Goal: Information Seeking & Learning: Learn about a topic

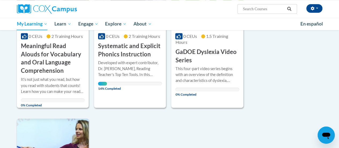
scroll to position [424, 0]
click at [121, 58] on div "More Info Open Developed with expert contributor, Dr. Deborah Glaser, Reading T…" at bounding box center [130, 73] width 72 height 31
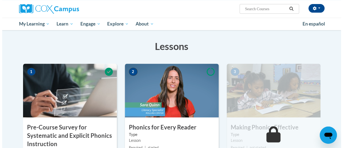
scroll to position [138, 0]
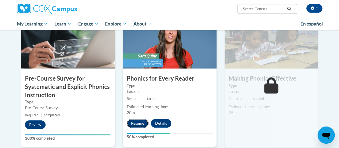
click at [142, 121] on button "Resume" at bounding box center [138, 123] width 22 height 9
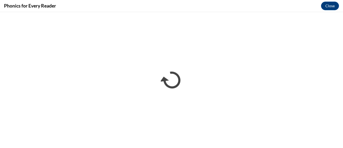
scroll to position [0, 0]
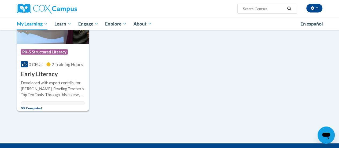
scroll to position [553, 0]
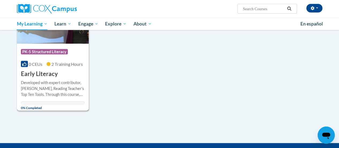
click at [18, 92] on div "More Info Open Developed with expert contributor, Dr. Deborah Glaser, Reading T…" at bounding box center [53, 93] width 72 height 31
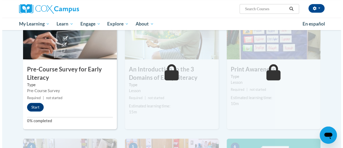
scroll to position [137, 0]
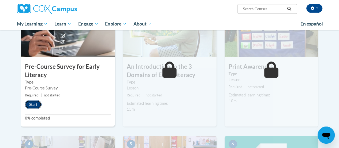
click at [36, 103] on button "Start" at bounding box center [33, 104] width 17 height 9
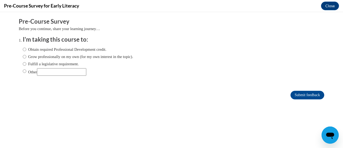
scroll to position [0, 0]
click at [23, 51] on input "Obtain required Professional Development credit." at bounding box center [24, 49] width 3 height 6
radio input "true"
click at [305, 94] on input "Submit feedback" at bounding box center [308, 95] width 34 height 9
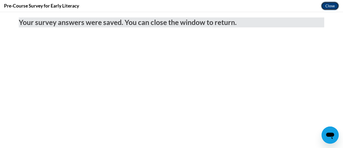
click at [325, 9] on button "Close" at bounding box center [330, 6] width 18 height 9
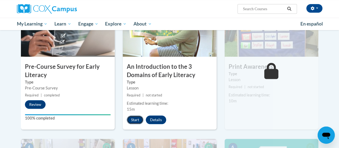
click at [132, 121] on button "Start" at bounding box center [135, 119] width 17 height 9
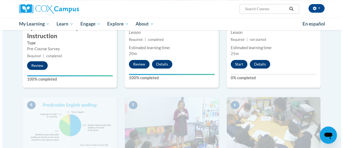
scroll to position [196, 0]
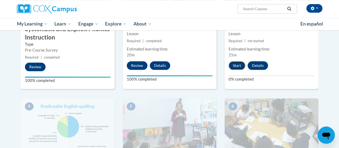
click at [233, 64] on button "Start" at bounding box center [237, 65] width 17 height 9
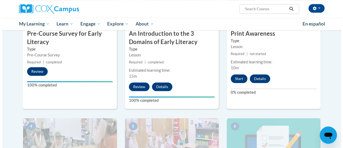
scroll to position [170, 0]
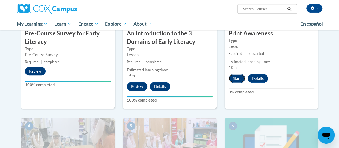
click at [237, 79] on button "Start" at bounding box center [237, 78] width 17 height 9
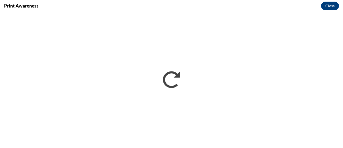
scroll to position [0, 0]
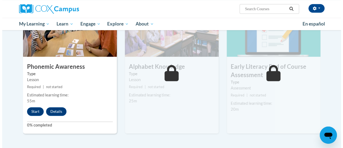
scroll to position [285, 0]
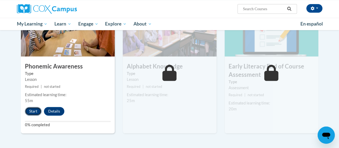
click at [29, 110] on button "Start" at bounding box center [33, 111] width 17 height 9
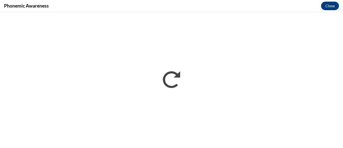
scroll to position [0, 0]
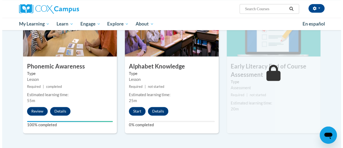
scroll to position [288, 0]
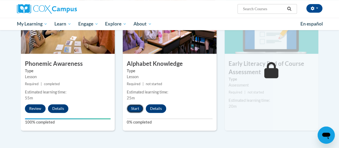
click at [131, 109] on button "Start" at bounding box center [135, 108] width 17 height 9
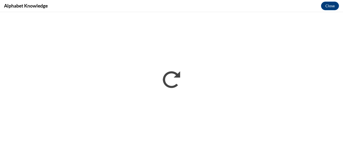
scroll to position [0, 0]
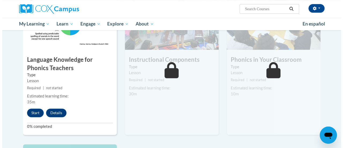
scroll to position [339, 0]
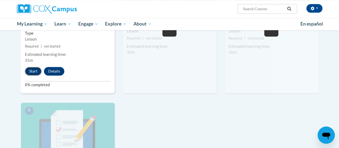
click at [34, 71] on button "Start" at bounding box center [33, 71] width 17 height 9
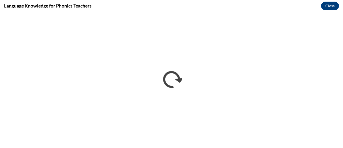
scroll to position [0, 0]
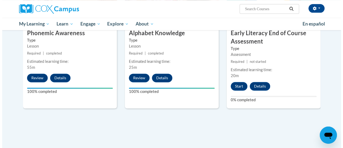
scroll to position [273, 0]
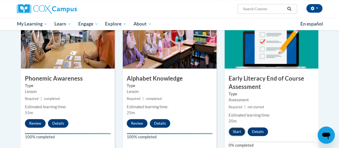
click at [236, 131] on button "Start" at bounding box center [237, 131] width 17 height 9
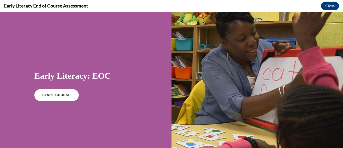
scroll to position [0, 0]
click at [60, 101] on div "START COURSE" at bounding box center [85, 97] width 103 height 16
click at [57, 98] on link "START COURSE" at bounding box center [56, 95] width 47 height 12
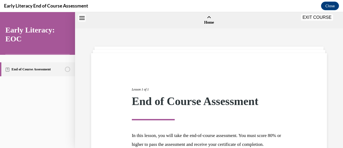
scroll to position [17, 0]
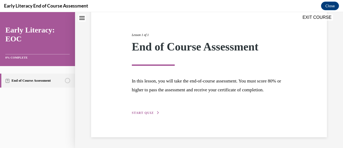
click at [145, 111] on span "START QUIZ" at bounding box center [143, 113] width 22 height 4
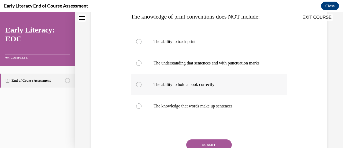
scroll to position [91, 0]
click at [199, 80] on div at bounding box center [209, 84] width 156 height 21
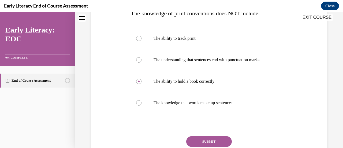
click at [210, 133] on div "Question 01/12 The knowledge of print conventions does NOT include: The ability…" at bounding box center [209, 80] width 156 height 200
click at [207, 138] on button "SUBMIT" at bounding box center [209, 141] width 46 height 11
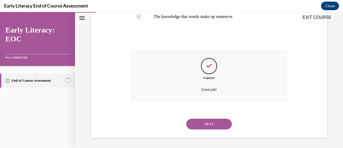
click at [203, 120] on button "NEXT" at bounding box center [209, 124] width 46 height 11
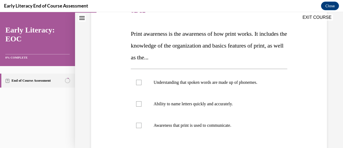
scroll to position [76, 0]
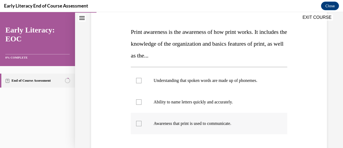
click at [192, 123] on p "Awareness that print is used to communicate." at bounding box center [214, 123] width 120 height 5
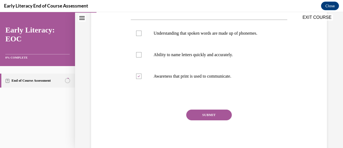
click at [200, 114] on button "SUBMIT" at bounding box center [209, 114] width 46 height 11
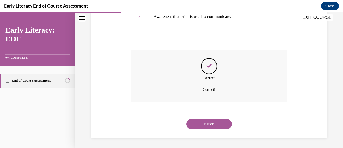
click at [200, 125] on button "NEXT" at bounding box center [209, 124] width 46 height 11
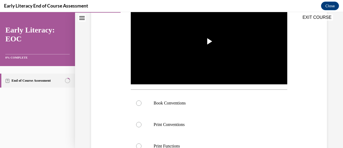
scroll to position [122, 0]
click at [156, 103] on p "Book Conventions" at bounding box center [214, 102] width 120 height 5
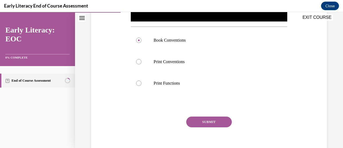
click at [197, 121] on button "SUBMIT" at bounding box center [209, 121] width 46 height 11
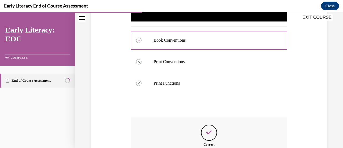
scroll to position [250, 0]
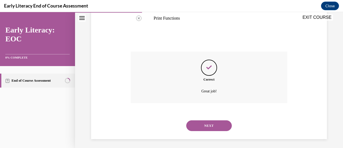
click at [203, 124] on button "NEXT" at bounding box center [209, 125] width 46 height 11
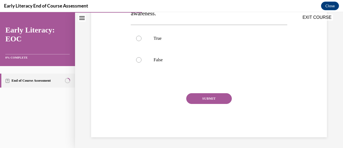
scroll to position [16, 0]
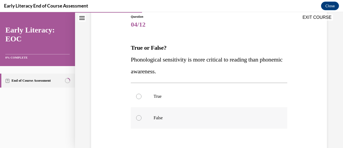
click at [172, 118] on p "False" at bounding box center [214, 117] width 120 height 5
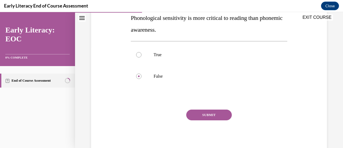
click at [204, 118] on button "SUBMIT" at bounding box center [209, 114] width 46 height 11
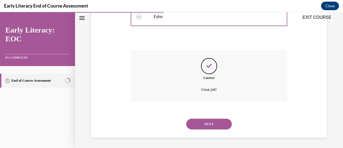
click at [196, 124] on button "NEXT" at bounding box center [209, 124] width 46 height 11
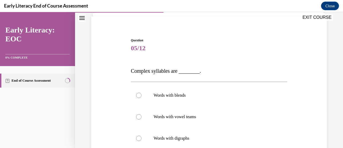
scroll to position [38, 0]
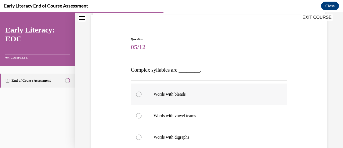
click at [178, 98] on div at bounding box center [209, 93] width 156 height 21
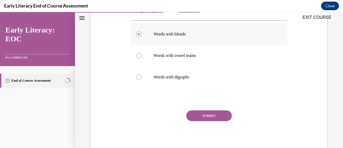
scroll to position [99, 0]
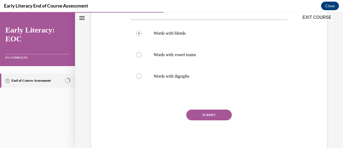
click at [199, 111] on button "SUBMIT" at bounding box center [209, 114] width 46 height 11
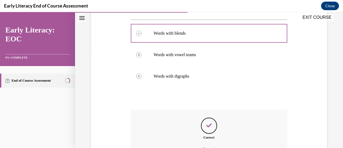
scroll to position [158, 0]
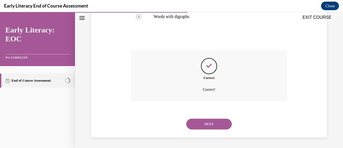
drag, startPoint x: 202, startPoint y: 121, endPoint x: 195, endPoint y: 122, distance: 6.8
click at [195, 122] on button "NEXT" at bounding box center [209, 124] width 46 height 11
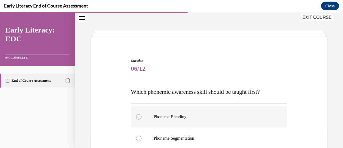
scroll to position [41, 0]
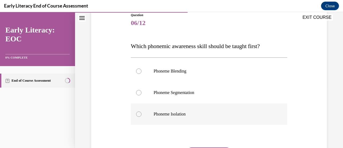
click at [196, 104] on div at bounding box center [209, 113] width 156 height 21
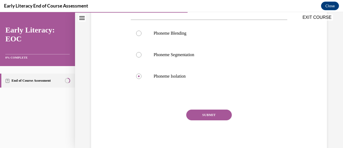
click at [201, 111] on button "SUBMIT" at bounding box center [209, 114] width 46 height 11
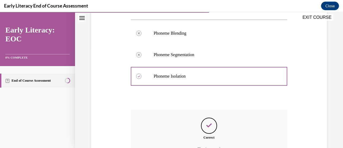
scroll to position [159, 0]
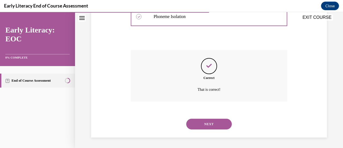
click at [201, 120] on button "NEXT" at bounding box center [209, 124] width 46 height 11
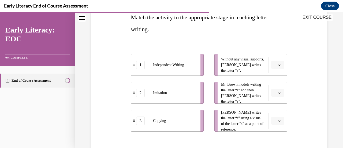
scroll to position [91, 0]
click at [278, 91] on span "button" at bounding box center [280, 93] width 4 height 4
click at [273, 124] on span "2" at bounding box center [273, 126] width 2 height 4
click at [278, 64] on icon "button" at bounding box center [279, 64] width 3 height 3
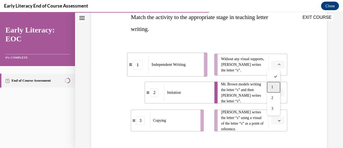
click at [270, 85] on div "1" at bounding box center [273, 87] width 13 height 11
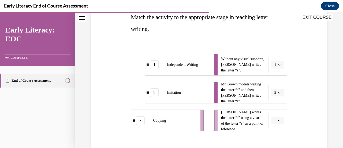
click at [278, 119] on span "button" at bounding box center [280, 121] width 4 height 4
click at [273, 109] on span "3" at bounding box center [273, 108] width 2 height 4
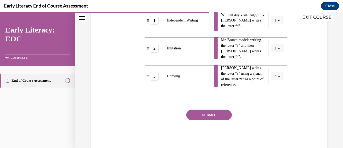
click at [215, 120] on button "SUBMIT" at bounding box center [209, 114] width 46 height 11
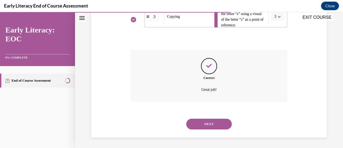
click at [201, 119] on button "NEXT" at bounding box center [209, 124] width 46 height 11
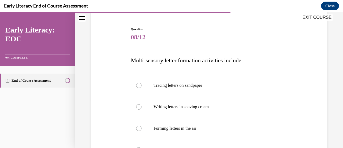
scroll to position [106, 0]
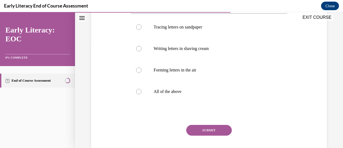
click at [168, 102] on div "Tracing letters on sandpaper Writing letters in shaving cream Forming letters i…" at bounding box center [209, 58] width 156 height 91
click at [163, 93] on p "All of the above" at bounding box center [214, 91] width 120 height 5
click at [195, 129] on button "SUBMIT" at bounding box center [209, 130] width 46 height 11
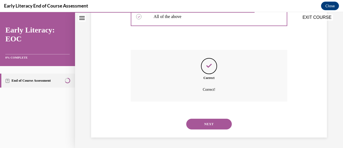
click at [201, 123] on button "NEXT" at bounding box center [209, 124] width 46 height 11
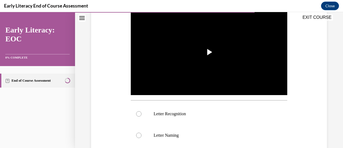
scroll to position [144, 0]
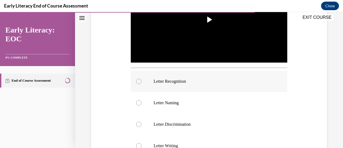
click at [175, 80] on p "Letter Recognition" at bounding box center [214, 81] width 120 height 5
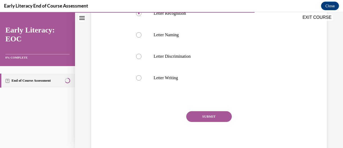
click at [195, 112] on button "SUBMIT" at bounding box center [209, 116] width 46 height 11
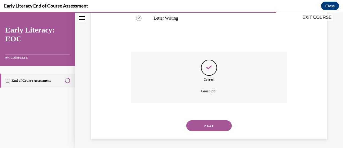
click at [205, 122] on button "NEXT" at bounding box center [209, 125] width 46 height 11
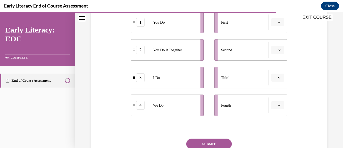
scroll to position [119, 0]
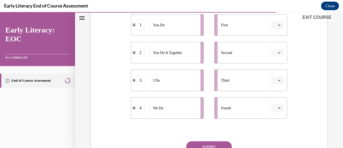
click at [275, 24] on span "Please select an option" at bounding box center [276, 24] width 2 height 5
click at [273, 70] on span "3" at bounding box center [273, 69] width 2 height 4
click at [278, 53] on icon "button" at bounding box center [279, 52] width 3 height 3
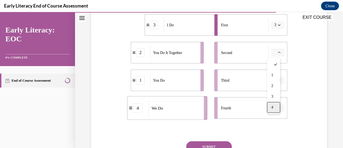
click at [276, 104] on div "4" at bounding box center [273, 107] width 13 height 11
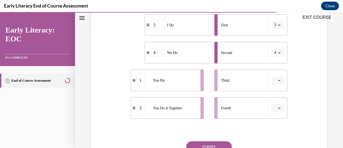
click at [278, 79] on icon "button" at bounding box center [279, 80] width 3 height 3
click at [276, 111] on div "2" at bounding box center [273, 113] width 13 height 11
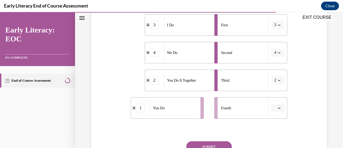
click at [276, 111] on button "button" at bounding box center [278, 108] width 13 height 8
click at [274, 66] on div "1" at bounding box center [273, 63] width 13 height 11
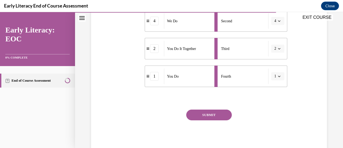
click at [204, 112] on button "SUBMIT" at bounding box center [209, 114] width 46 height 11
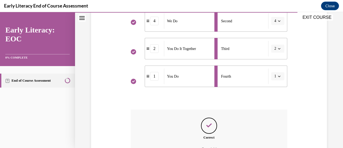
scroll to position [210, 0]
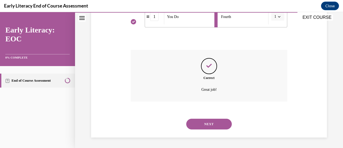
click at [203, 129] on button "NEXT" at bounding box center [209, 124] width 46 height 11
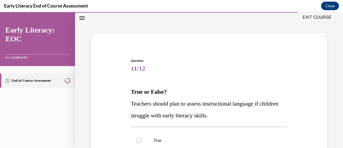
scroll to position [81, 0]
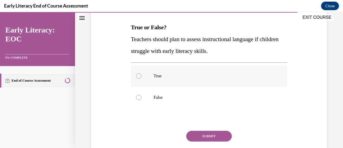
click at [160, 85] on div at bounding box center [209, 75] width 156 height 21
click at [193, 135] on button "SUBMIT" at bounding box center [209, 136] width 46 height 11
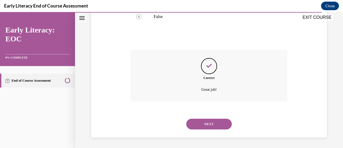
click at [205, 127] on button "NEXT" at bounding box center [209, 124] width 46 height 11
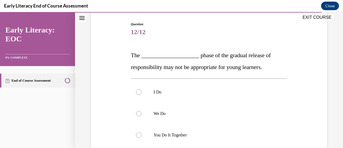
scroll to position [57, 0]
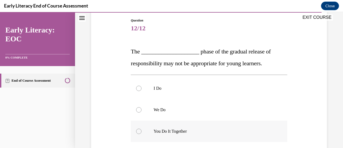
click at [180, 133] on p "You Do It Together" at bounding box center [214, 131] width 120 height 5
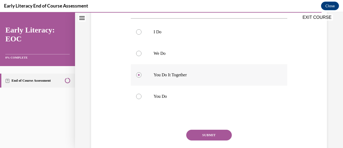
scroll to position [126, 0]
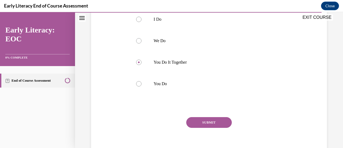
click at [198, 128] on div "SUBMIT NEXT" at bounding box center [209, 139] width 156 height 44
click at [196, 119] on button "SUBMIT" at bounding box center [209, 122] width 46 height 11
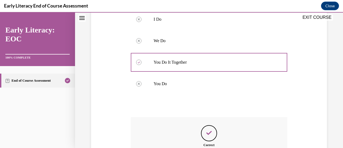
scroll to position [193, 0]
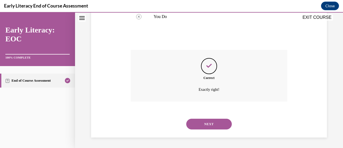
click at [194, 127] on button "NEXT" at bounding box center [209, 124] width 46 height 11
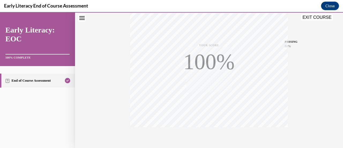
scroll to position [139, 0]
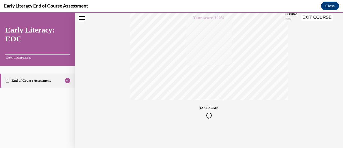
click at [321, 16] on button "EXIT COURSE" at bounding box center [317, 17] width 32 height 6
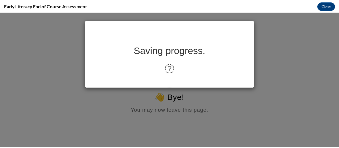
scroll to position [0, 0]
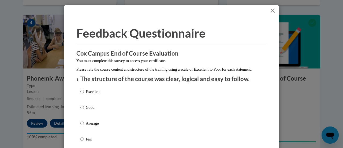
click at [270, 10] on button "Close" at bounding box center [273, 10] width 7 height 7
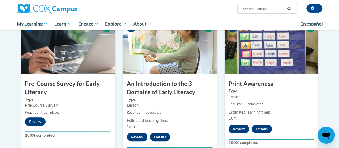
scroll to position [62, 0]
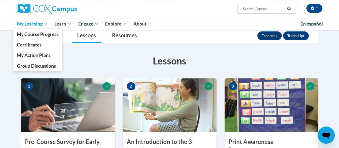
click at [30, 23] on span "My Learning" at bounding box center [32, 24] width 31 height 6
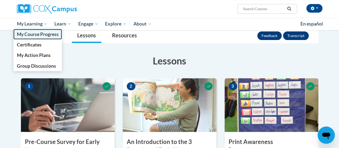
click at [30, 31] on link "My Course Progress" at bounding box center [37, 34] width 49 height 10
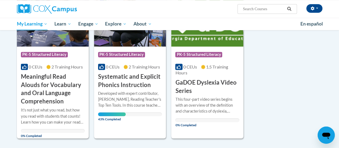
scroll to position [394, 0]
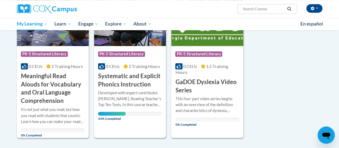
click at [138, 81] on h3 "Systematic and Explicit Phonics Instruction" at bounding box center [130, 80] width 64 height 17
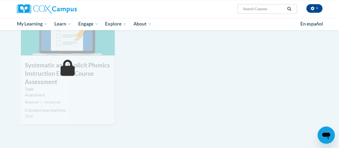
scroll to position [441, 0]
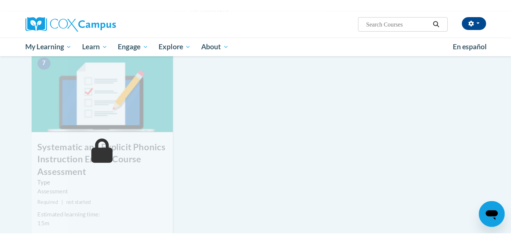
scroll to position [415, 0]
